Goal: Book appointment/travel/reservation

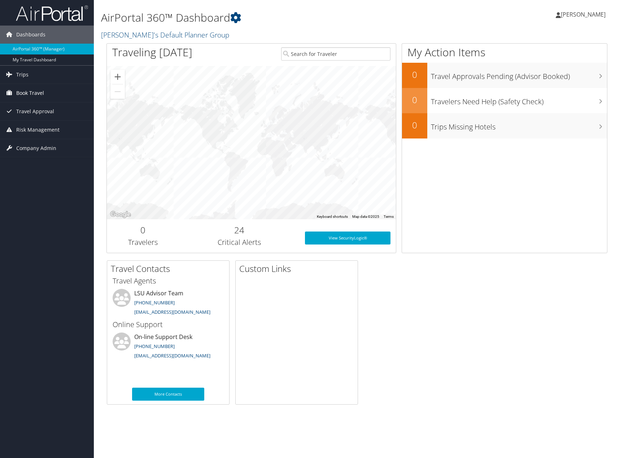
click at [31, 94] on span "Book Travel" at bounding box center [30, 93] width 28 height 18
click at [26, 117] on link "Book/Manage Online Trips" at bounding box center [47, 118] width 94 height 11
